Goal: Task Accomplishment & Management: Manage account settings

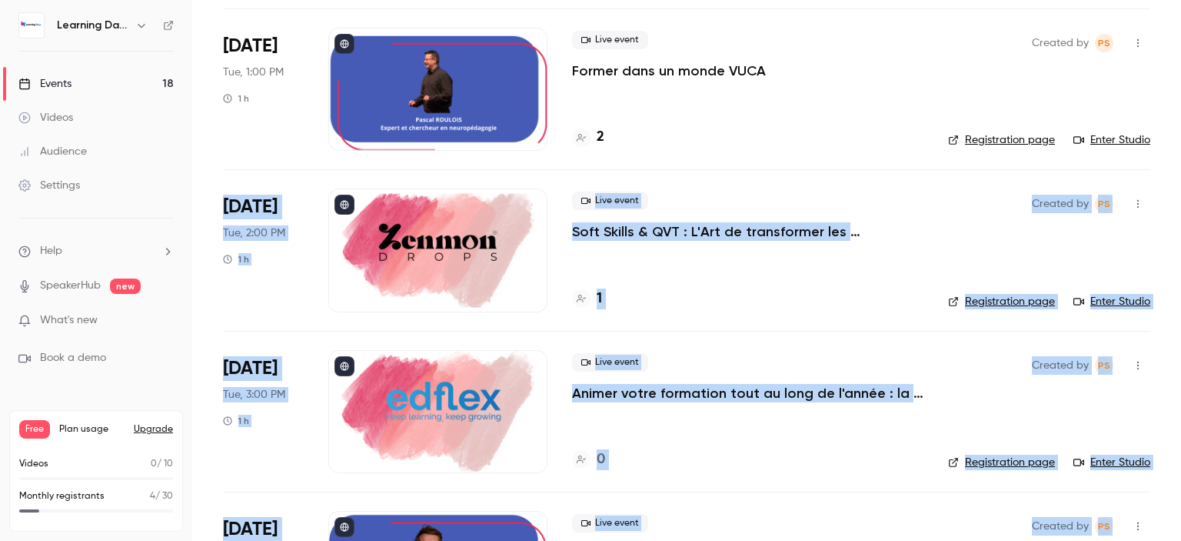
scroll to position [570, 0]
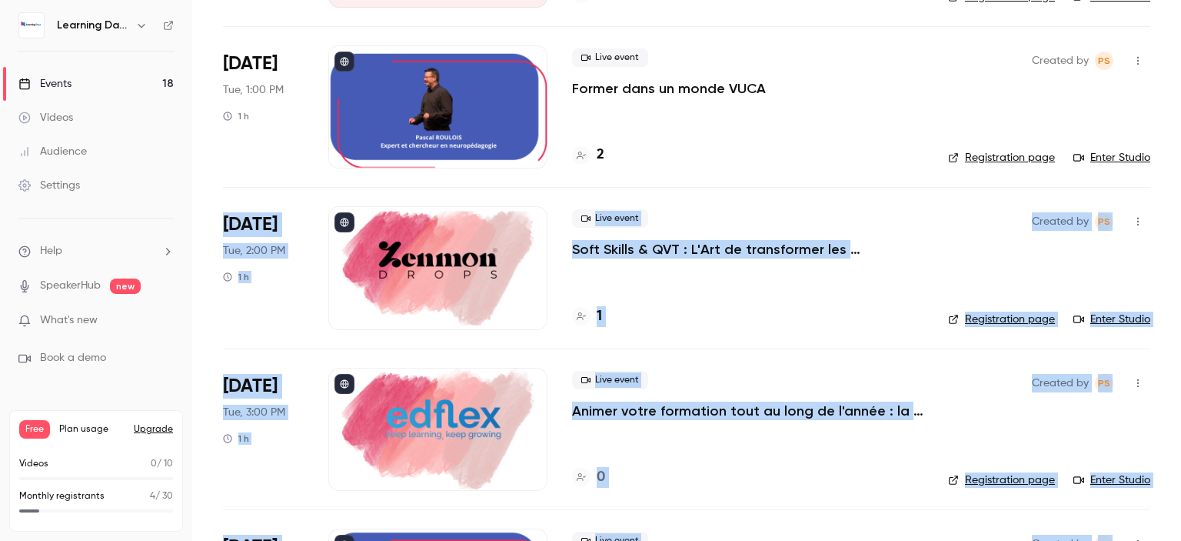
drag, startPoint x: 1181, startPoint y: 477, endPoint x: 1181, endPoint y: 168, distance: 308.4
click at [1181, 168] on main "Search for videos or events New video Schedule Events Upcoming Past Recurring R…" at bounding box center [686, 270] width 989 height 541
click at [772, 245] on p "Soft Skills & QVT : L'Art de transformer les compétences humaines en levier de …" at bounding box center [748, 249] width 352 height 18
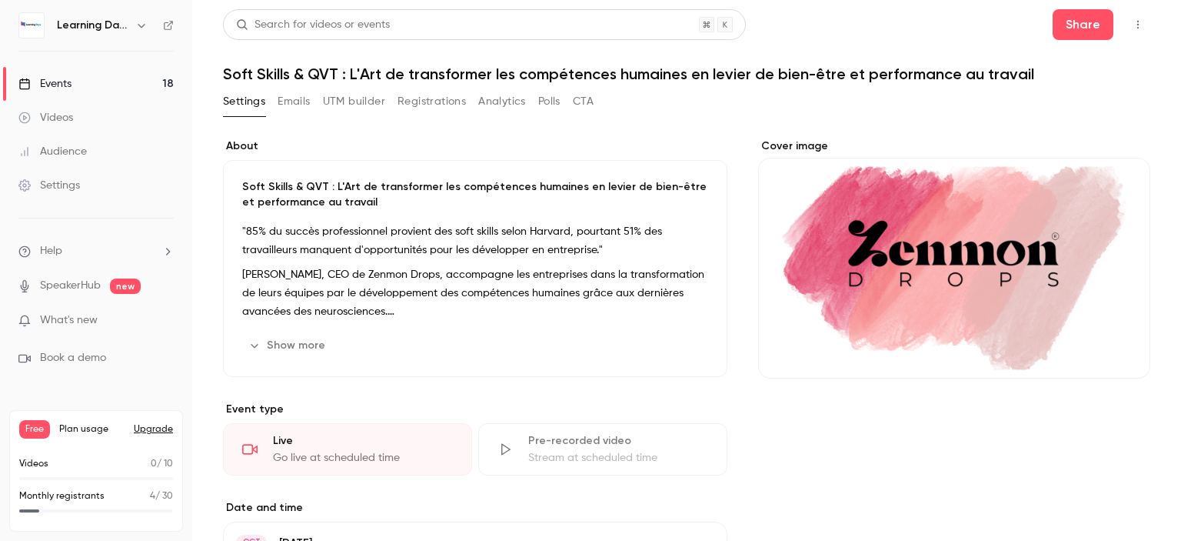
click at [568, 325] on div "Soft Skills & QVT : L'Art de transformer les compétences humaines en levier de …" at bounding box center [475, 268] width 505 height 217
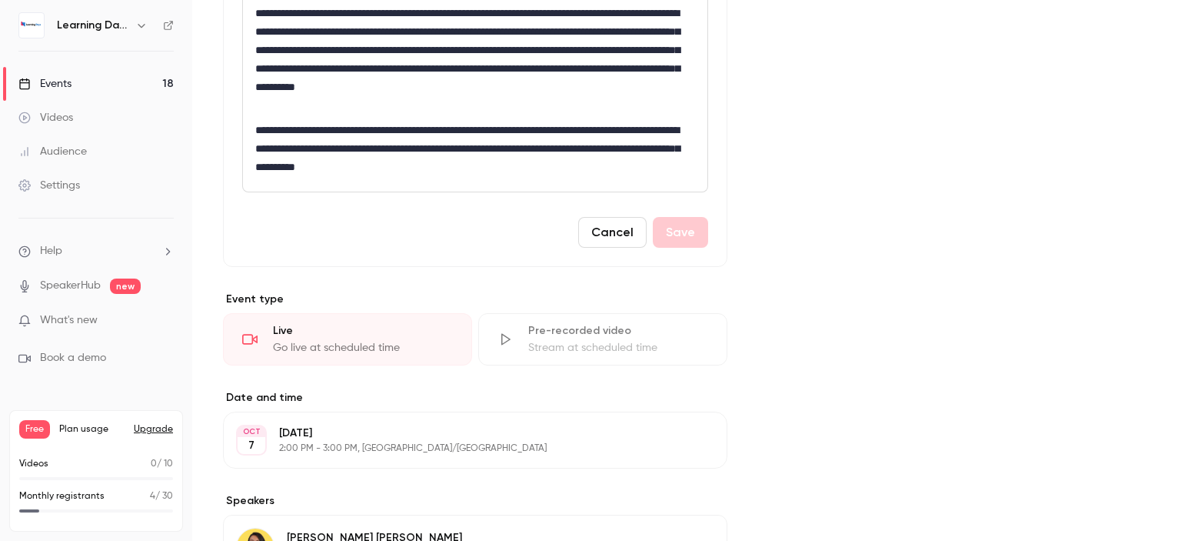
scroll to position [401, 0]
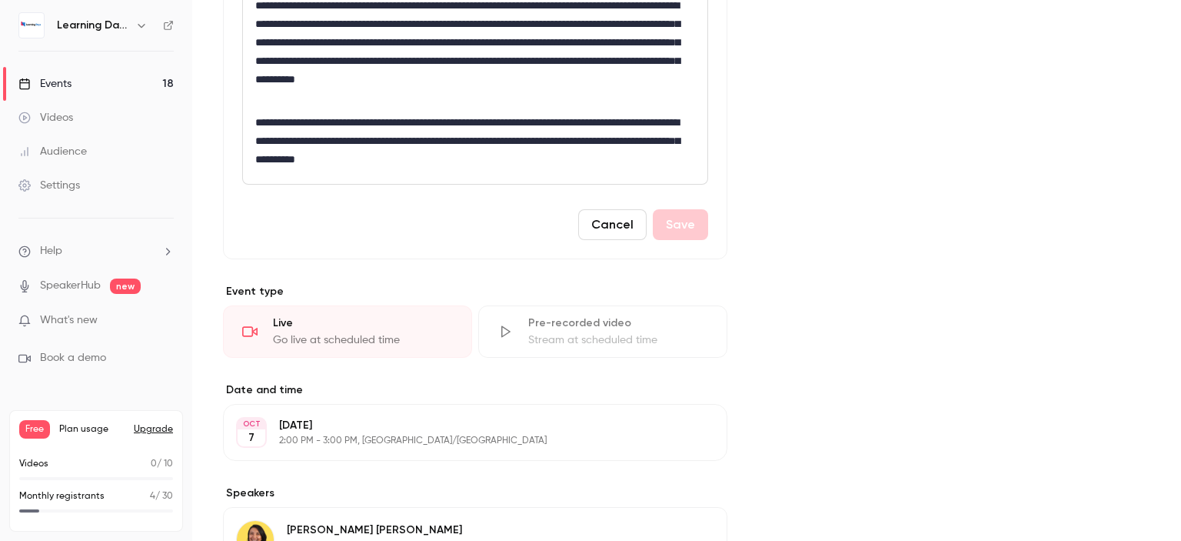
click at [579, 152] on p "**********" at bounding box center [472, 140] width 434 height 55
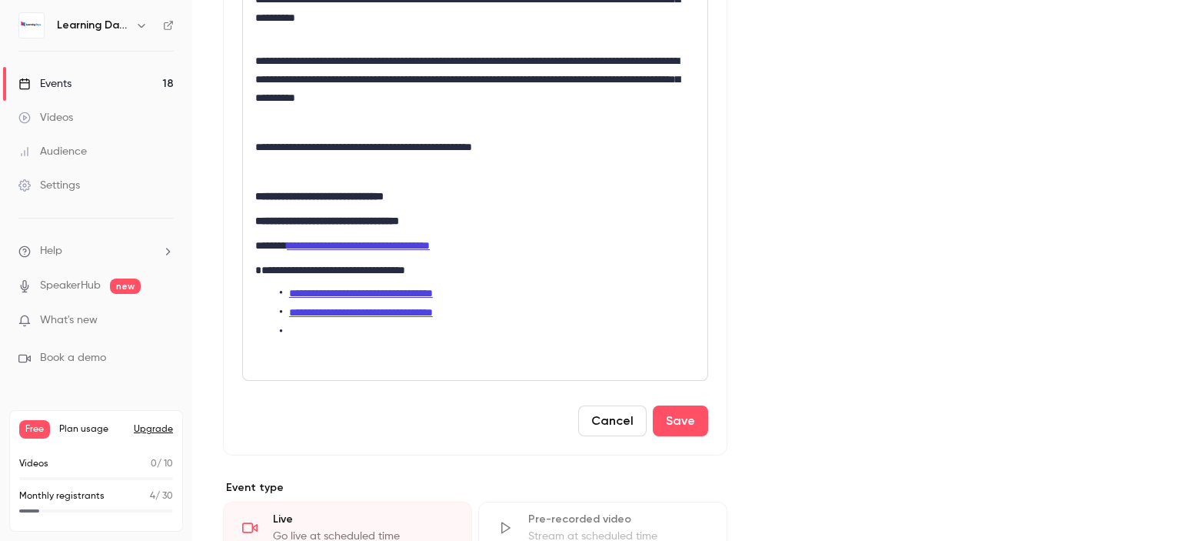
scroll to position [459, 0]
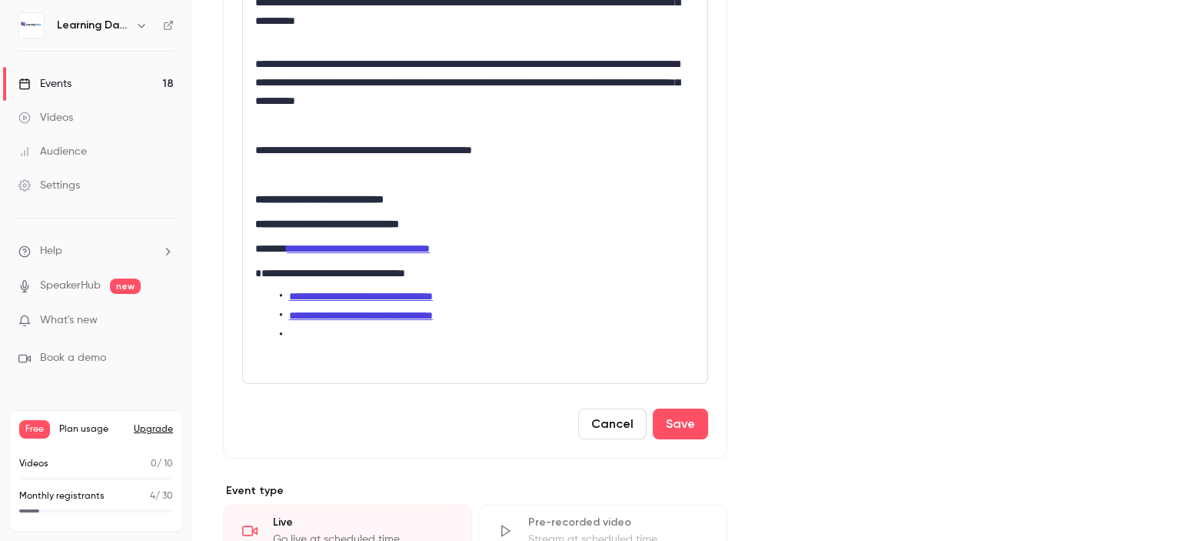
drag, startPoint x: 1181, startPoint y: 81, endPoint x: 1171, endPoint y: 239, distance: 158.8
click at [1171, 239] on main "**********" at bounding box center [686, 270] width 989 height 541
click at [677, 425] on button "Save" at bounding box center [680, 423] width 55 height 31
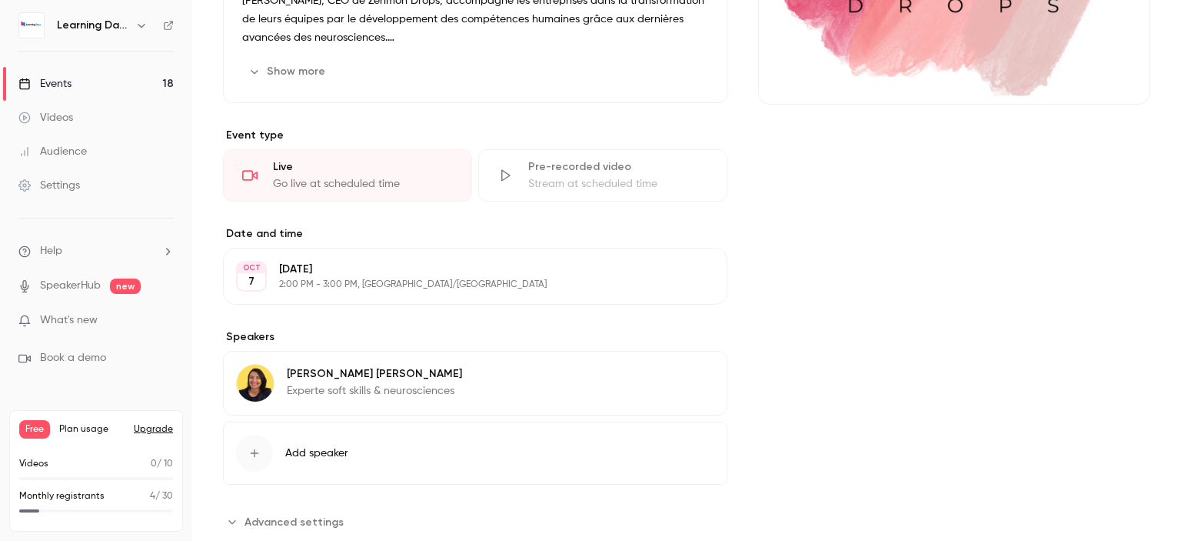
click at [89, 91] on link "Events 18" at bounding box center [96, 84] width 192 height 34
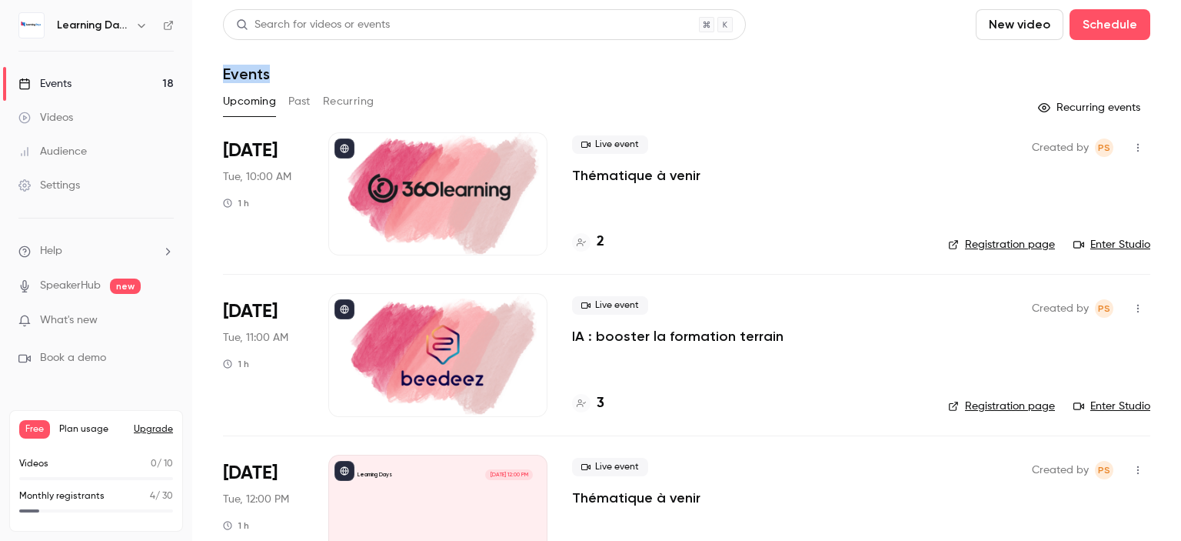
drag, startPoint x: 1181, startPoint y: 55, endPoint x: 1148, endPoint y: -68, distance: 127.4
click at [1148, 0] on html "Learning Days Events 18 Videos Audience Settings Help SpeakerHub new What's new…" at bounding box center [590, 330] width 1181 height 661
click at [169, 26] on icon at bounding box center [168, 25] width 11 height 11
